Goal: Task Accomplishment & Management: Use online tool/utility

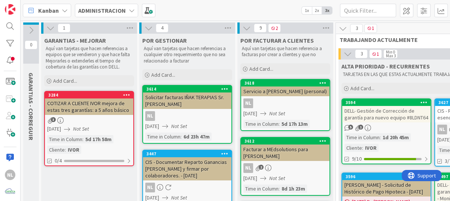
click at [291, 107] on div "NL" at bounding box center [285, 104] width 88 height 10
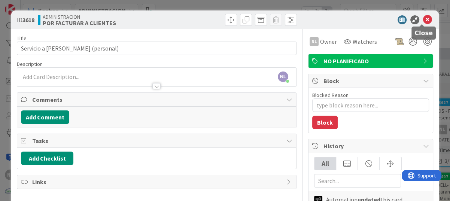
click at [425, 19] on icon at bounding box center [427, 19] width 9 height 9
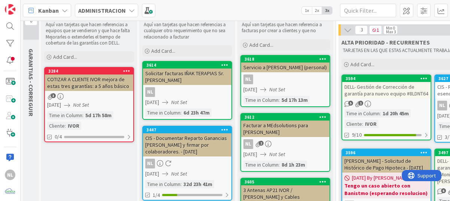
scroll to position [37, 0]
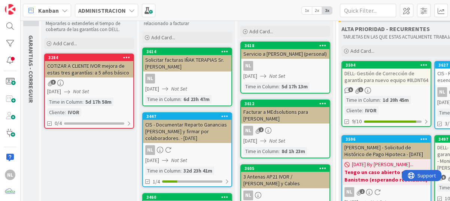
click at [296, 126] on div "NL 2" at bounding box center [285, 131] width 88 height 10
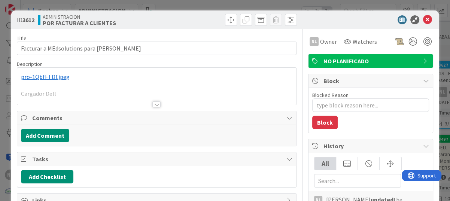
type textarea "x"
click at [46, 77] on div "NL [PERSON_NAME] just joined ﻿ pro-1QbfFTDf.jpeg ﻿ Cargador Dell" at bounding box center [156, 86] width 279 height 37
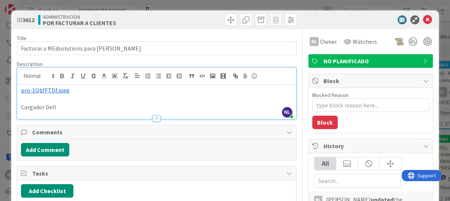
click at [53, 91] on span "pro-1QbfFTDf.jpeg" at bounding box center [45, 90] width 49 height 7
click at [49, 93] on span "pro-1QbfFTDf.jpeg" at bounding box center [45, 90] width 49 height 7
drag, startPoint x: 49, startPoint y: 93, endPoint x: 85, endPoint y: 102, distance: 37.5
click at [85, 102] on p at bounding box center [157, 99] width 272 height 9
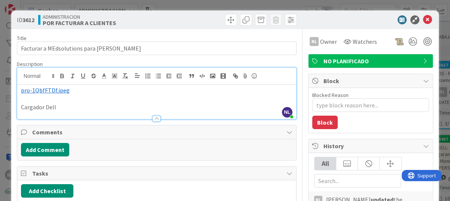
click at [27, 91] on span "pro-1QbfFTDf.jpeg" at bounding box center [45, 90] width 49 height 7
click at [423, 17] on icon at bounding box center [427, 19] width 9 height 9
click at [423, 19] on icon at bounding box center [427, 19] width 9 height 9
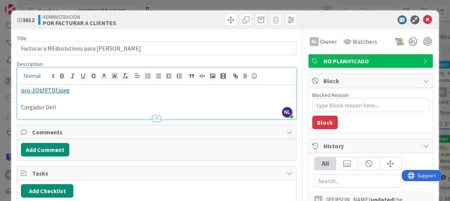
click at [356, 2] on div "ID 3612 ADMINISTRACION POR FACTURAR A CLIENTES Title 44 / 128 Facturar a MEdsol…" at bounding box center [225, 100] width 450 height 201
click at [424, 19] on icon at bounding box center [427, 19] width 9 height 9
click at [436, 27] on div "ID 3612 ADMINISTRACION POR FACTURAR A CLIENTES Title 44 / 128 Facturar a MEdsol…" at bounding box center [225, 100] width 450 height 201
click at [413, 19] on icon at bounding box center [415, 19] width 9 height 9
